Goal: Task Accomplishment & Management: Complete application form

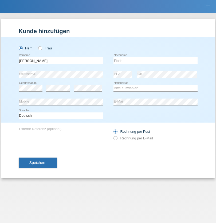
type input "Florin"
select select "RO"
select select "C"
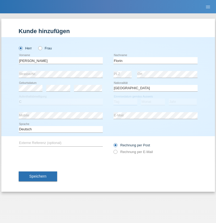
select select "29"
select select "02"
select select "2021"
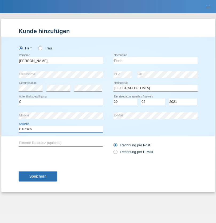
select select "en"
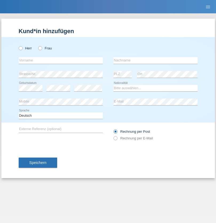
radio input "true"
click at [61, 60] on input "text" at bounding box center [61, 60] width 84 height 7
type input "Ruth"
click at [155, 60] on input "text" at bounding box center [155, 60] width 84 height 7
type input "Krebs"
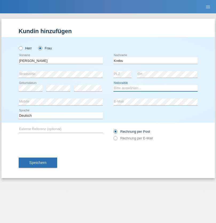
select select "CH"
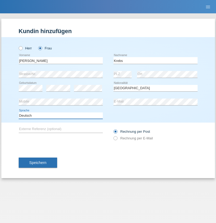
select select "en"
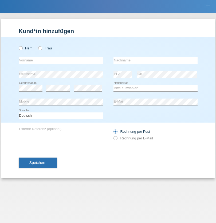
radio input "true"
click at [61, 60] on input "text" at bounding box center [61, 60] width 84 height 7
type input "Qovanaj"
click at [155, 60] on input "text" at bounding box center [155, 60] width 84 height 7
type input "Shaban"
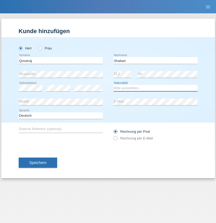
select select "CH"
radio input "true"
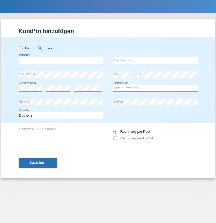
click at [61, 60] on input "text" at bounding box center [61, 60] width 84 height 7
type input "Pewee"
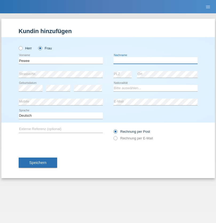
click at [155, 60] on input "text" at bounding box center [155, 60] width 84 height 7
type input "Plastina"
select select "PH"
select select "C"
select select "04"
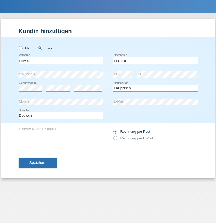
select select "08"
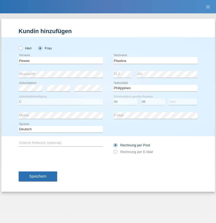
select select "1995"
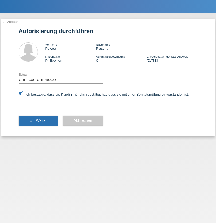
select select "1"
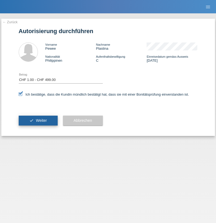
click at [38, 120] on span "Weiter" at bounding box center [41, 120] width 11 height 4
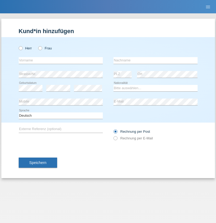
radio input "true"
click at [61, 60] on input "text" at bounding box center [61, 60] width 84 height 7
type input "Marco"
click at [155, 60] on input "text" at bounding box center [155, 60] width 84 height 7
type input "Weinlein"
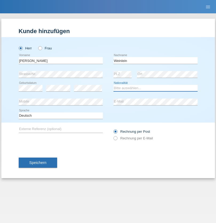
select select "CH"
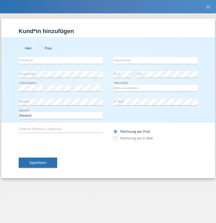
radio input "true"
click at [61, 60] on input "text" at bounding box center [61, 60] width 84 height 7
type input "Jashari lmeri"
click at [155, 60] on input "text" at bounding box center [155, 60] width 84 height 7
type input "Rabije"
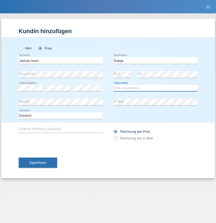
select select "CH"
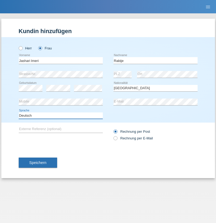
select select "en"
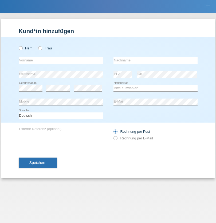
radio input "true"
click at [61, 60] on input "text" at bounding box center [61, 60] width 84 height 7
type input "firat"
click at [155, 60] on input "text" at bounding box center [155, 60] width 84 height 7
type input "kara"
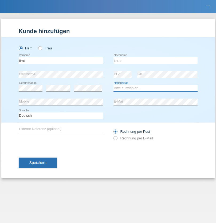
select select "CH"
radio input "true"
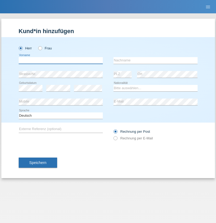
click at [61, 60] on input "text" at bounding box center [61, 60] width 84 height 7
type input "Gigov"
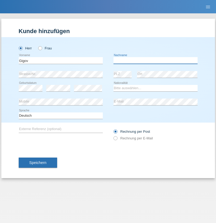
click at [155, 60] on input "text" at bounding box center [155, 60] width 84 height 7
type input "Zhan"
select select "BG"
select select "C"
select select "23"
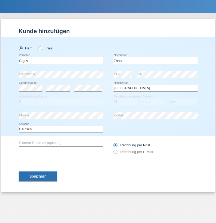
select select "10"
select select "2021"
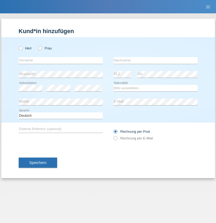
radio input "true"
click at [61, 60] on input "text" at bounding box center [61, 60] width 84 height 7
type input "Amand"
click at [155, 60] on input "text" at bounding box center [155, 60] width 84 height 7
type input "Pires"
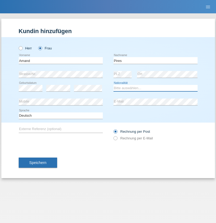
select select "CH"
radio input "true"
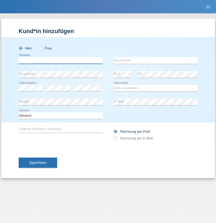
click at [61, 60] on input "text" at bounding box center [61, 60] width 84 height 7
type input "[PERSON_NAME]"
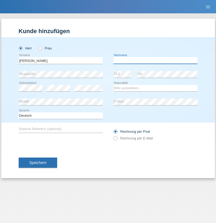
click at [155, 60] on input "text" at bounding box center [155, 60] width 84 height 7
type input "Saidi"
select select "CH"
radio input "true"
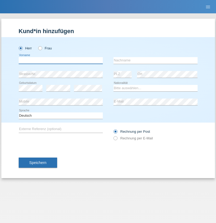
click at [61, 60] on input "text" at bounding box center [61, 60] width 84 height 7
type input "Matusa"
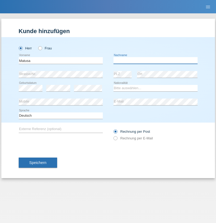
click at [155, 60] on input "text" at bounding box center [155, 60] width 84 height 7
type input "Marian valentin"
select select "OM"
select select "C"
select select "01"
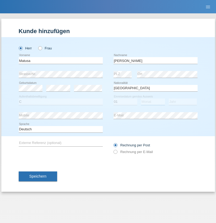
select select "06"
select select "2016"
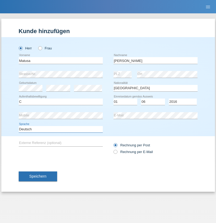
select select "en"
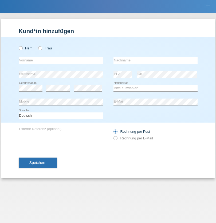
radio input "true"
click at [61, 60] on input "text" at bounding box center [61, 60] width 84 height 7
type input "[PERSON_NAME]"
click at [155, 60] on input "text" at bounding box center [155, 60] width 84 height 7
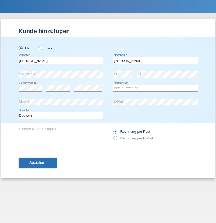
type input "[PERSON_NAME]"
select select "PT"
select select "C"
select select "23"
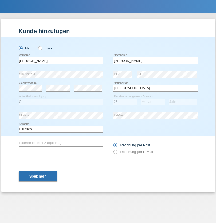
select select "08"
select select "2021"
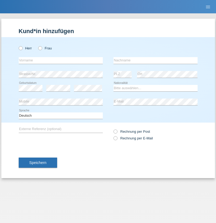
radio input "true"
click at [61, 60] on input "text" at bounding box center [61, 60] width 84 height 7
type input "Luca"
click at [155, 60] on input "text" at bounding box center [155, 60] width 84 height 7
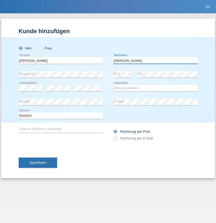
type input "Meier"
select select "CH"
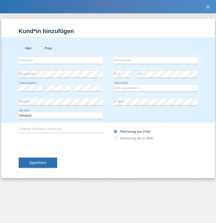
radio input "true"
click at [61, 60] on input "text" at bounding box center [61, 60] width 84 height 7
type input "Szilvia"
click at [155, 60] on input "text" at bounding box center [155, 60] width 84 height 7
type input "Olakh"
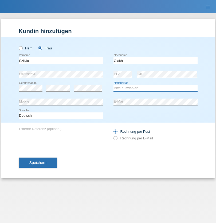
select select "UA"
select select "C"
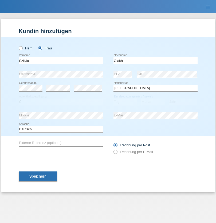
select select "15"
select select "09"
select select "2021"
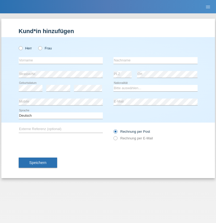
radio input "true"
click at [61, 60] on input "text" at bounding box center [61, 60] width 84 height 7
type input "Asrit"
click at [155, 60] on input "text" at bounding box center [155, 60] width 84 height 7
type input "Kupa"
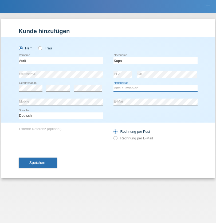
select select "MK"
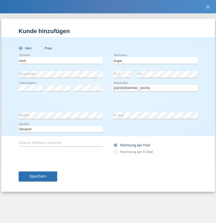
select select "C"
select select "27"
select select "05"
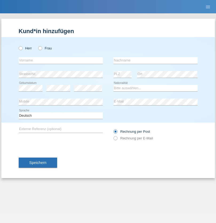
radio input "true"
click at [61, 60] on input "text" at bounding box center [61, 60] width 84 height 7
type input "[PERSON_NAME]"
click at [155, 60] on input "text" at bounding box center [155, 60] width 84 height 7
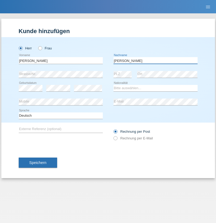
type input "[PERSON_NAME]"
select select "SY"
select select "C"
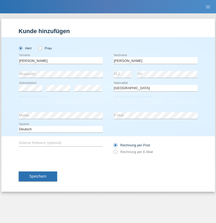
select select "15"
select select "09"
select select "2021"
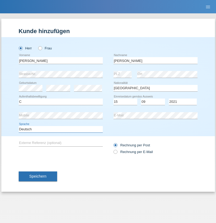
select select "en"
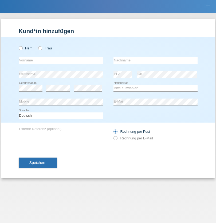
radio input "true"
select select "CH"
radio input "true"
click at [61, 60] on input "text" at bounding box center [61, 60] width 84 height 7
type input "[PERSON_NAME]"
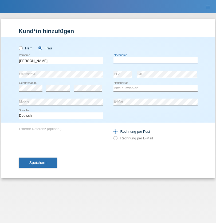
click at [155, 60] on input "text" at bounding box center [155, 60] width 84 height 7
type input "Bacic"
select select "CH"
